Goal: Transaction & Acquisition: Purchase product/service

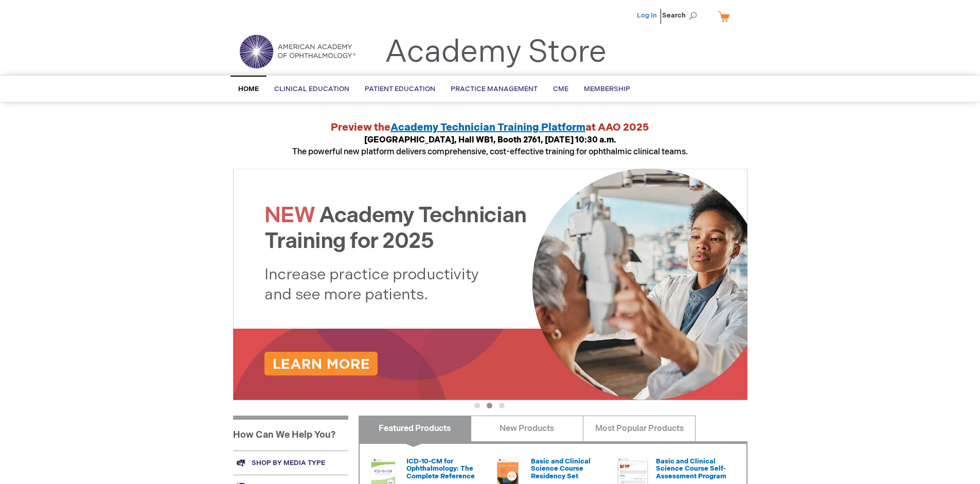
click at [648, 15] on link "Log In" at bounding box center [647, 15] width 20 height 8
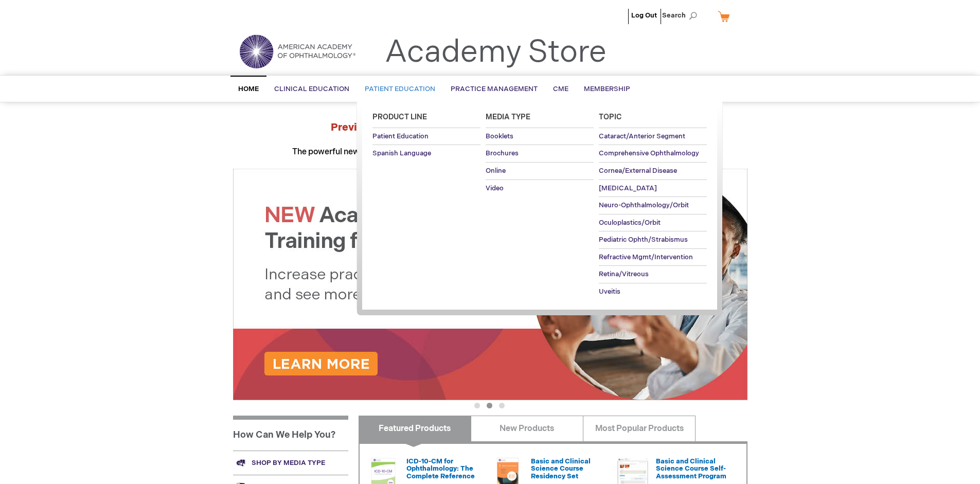
click at [397, 89] on span "Patient Education" at bounding box center [400, 89] width 70 height 8
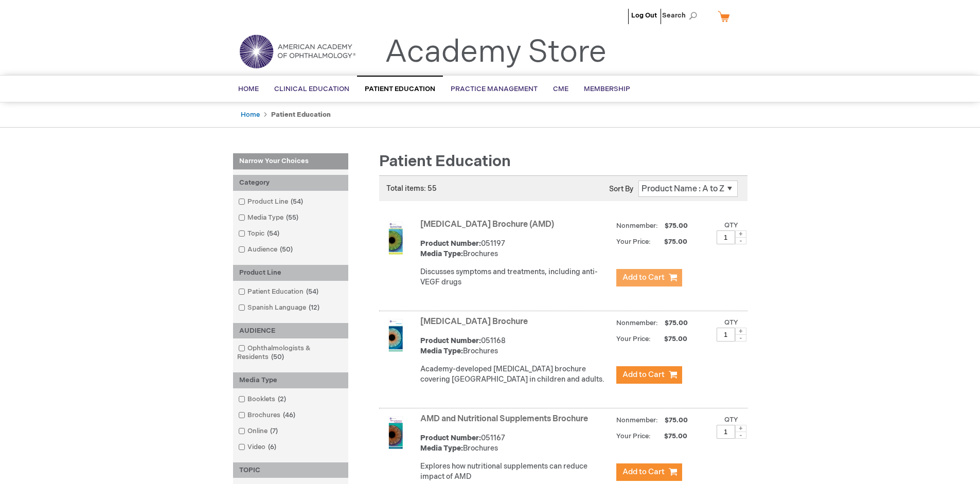
click at [649, 278] on span "Add to Cart" at bounding box center [643, 278] width 42 height 10
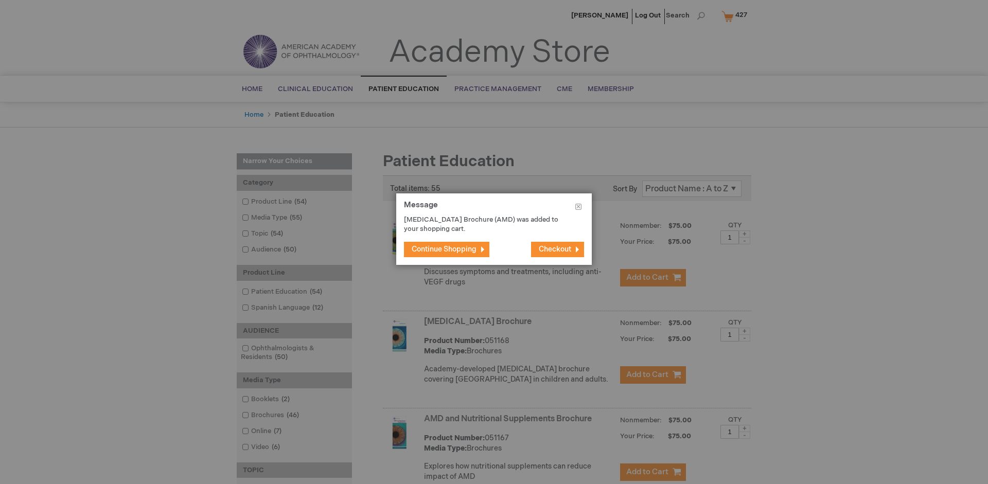
click at [444, 249] on span "Continue Shopping" at bounding box center [444, 249] width 65 height 9
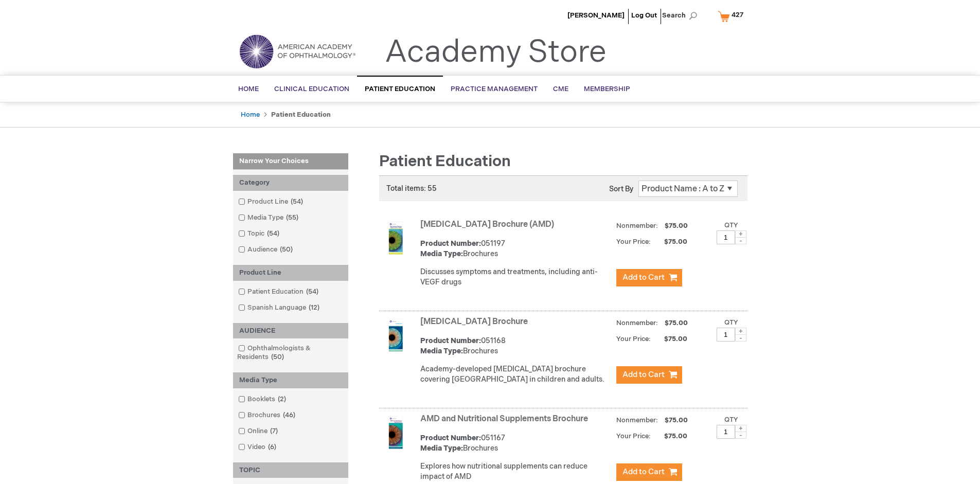
click at [506, 424] on link "AMD and Nutritional Supplements Brochure" at bounding box center [504, 419] width 168 height 10
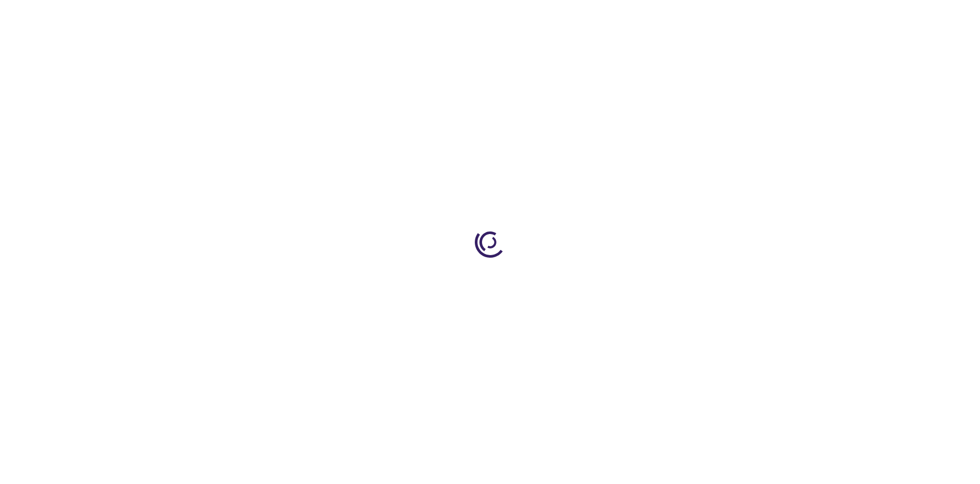
type input "1"
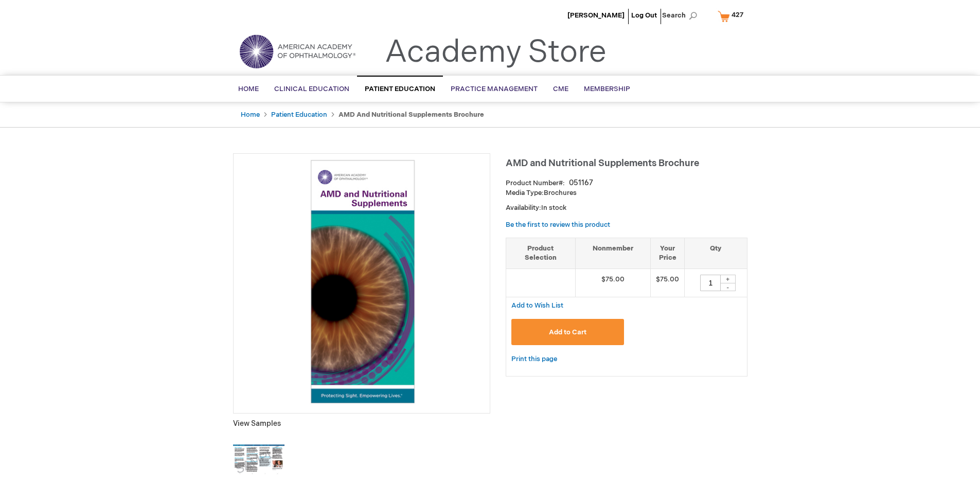
click at [567, 332] on span "Add to Cart" at bounding box center [568, 332] width 38 height 8
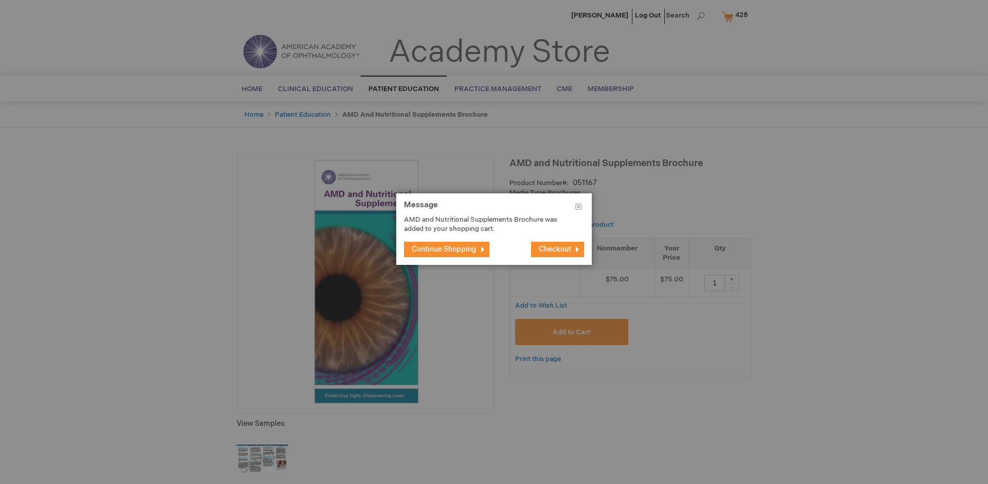
click at [444, 249] on span "Continue Shopping" at bounding box center [444, 249] width 65 height 9
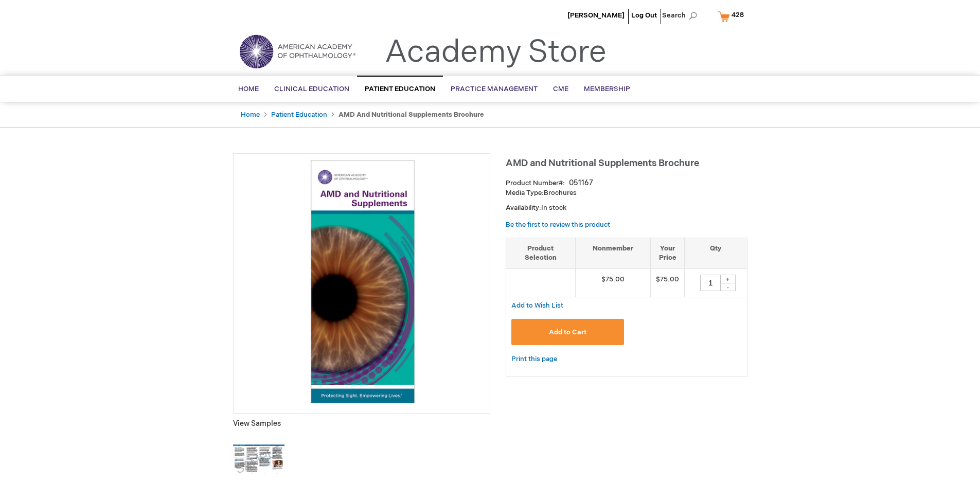
click at [733, 16] on span "428" at bounding box center [737, 15] width 12 height 8
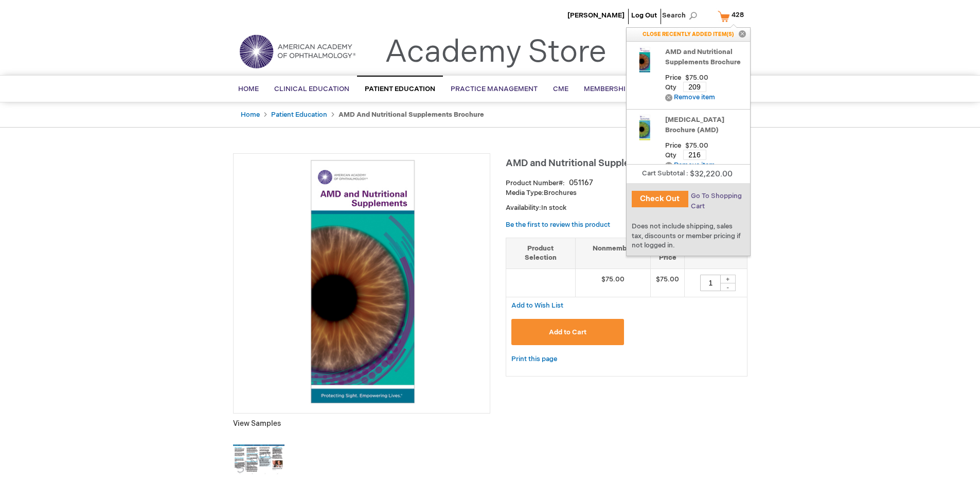
click at [716, 196] on span "Go To Shopping Cart" at bounding box center [716, 201] width 51 height 19
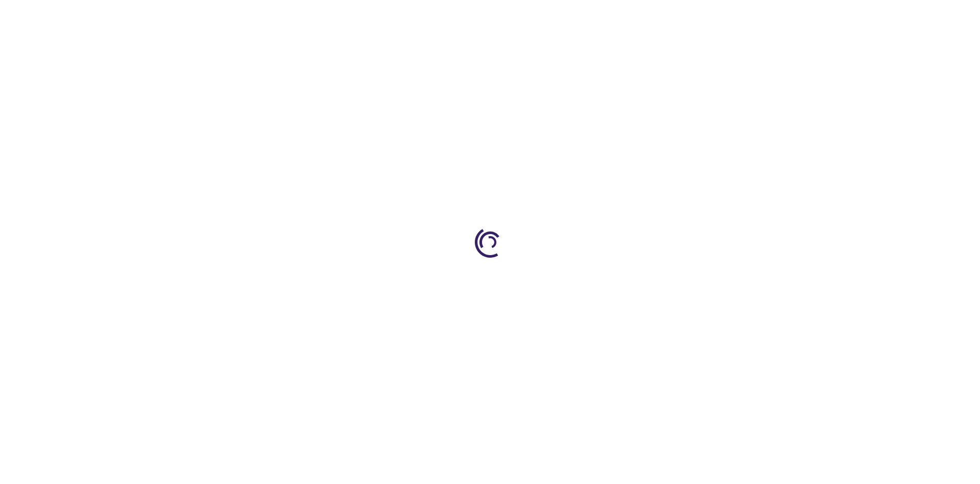
select select "US"
select select "41"
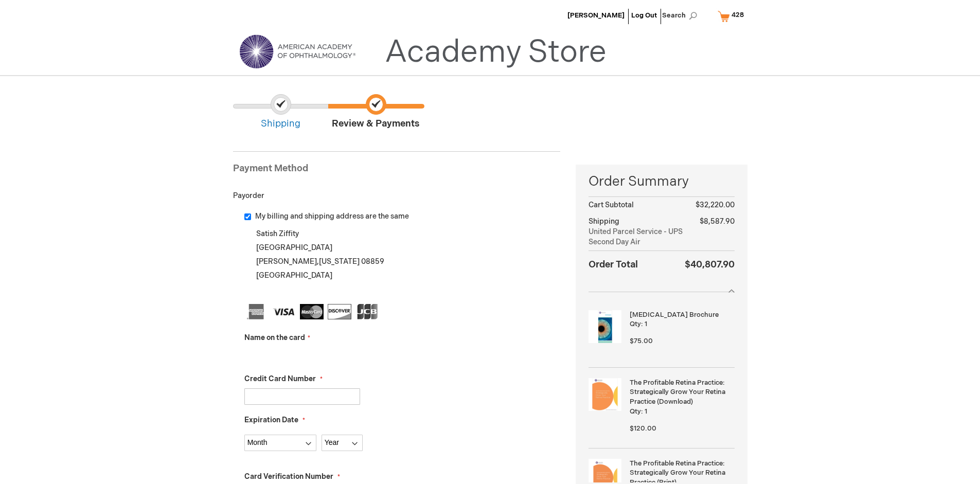
click at [302, 355] on input "Name on the card" at bounding box center [302, 355] width 116 height 16
